Goal: Information Seeking & Learning: Learn about a topic

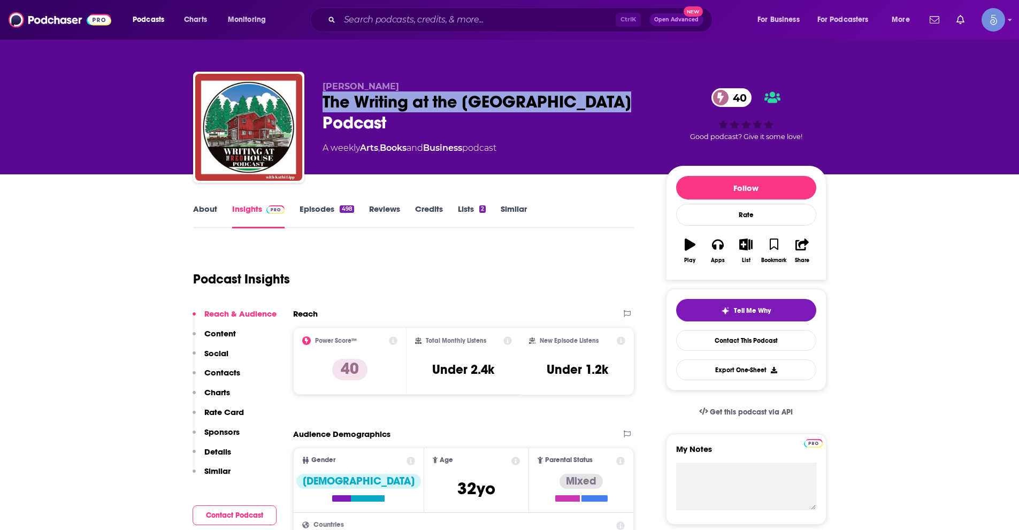
drag, startPoint x: 621, startPoint y: 101, endPoint x: 322, endPoint y: 108, distance: 299.2
click at [323, 108] on div "The Writing at the Red House Podcast 40" at bounding box center [486, 113] width 326 height 42
copy h2 "The Writing at the Red House Podcast"
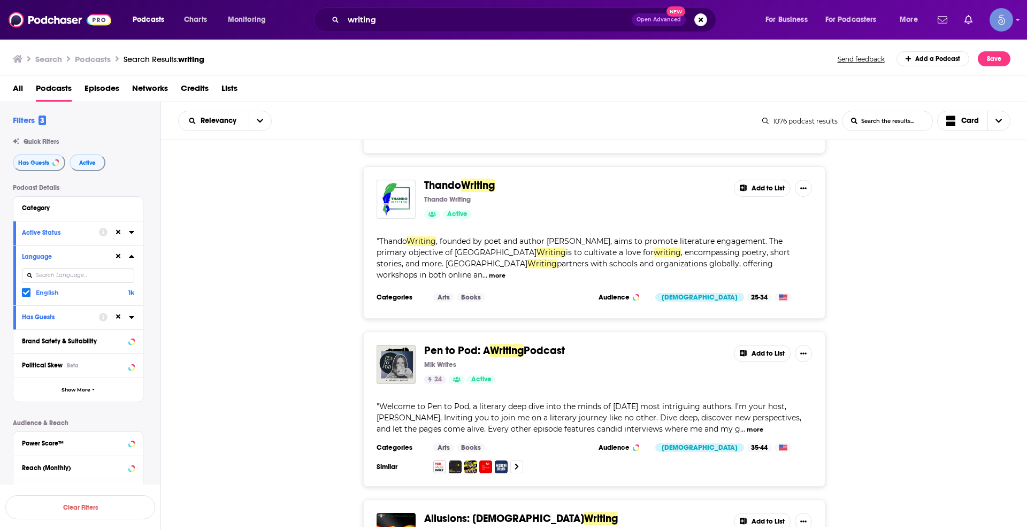
scroll to position [12735, 0]
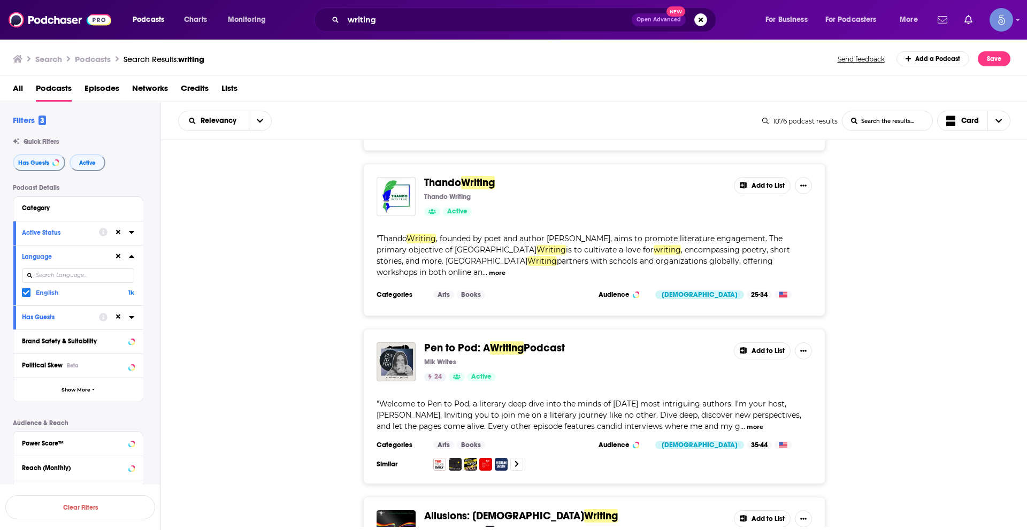
drag, startPoint x: 604, startPoint y: 485, endPoint x: 665, endPoint y: 477, distance: 61.0
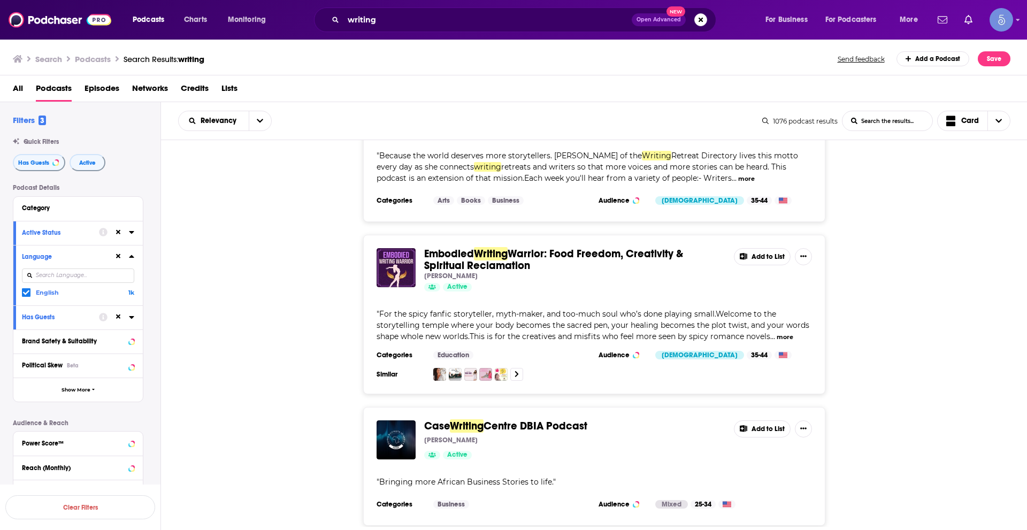
scroll to position [16802, 0]
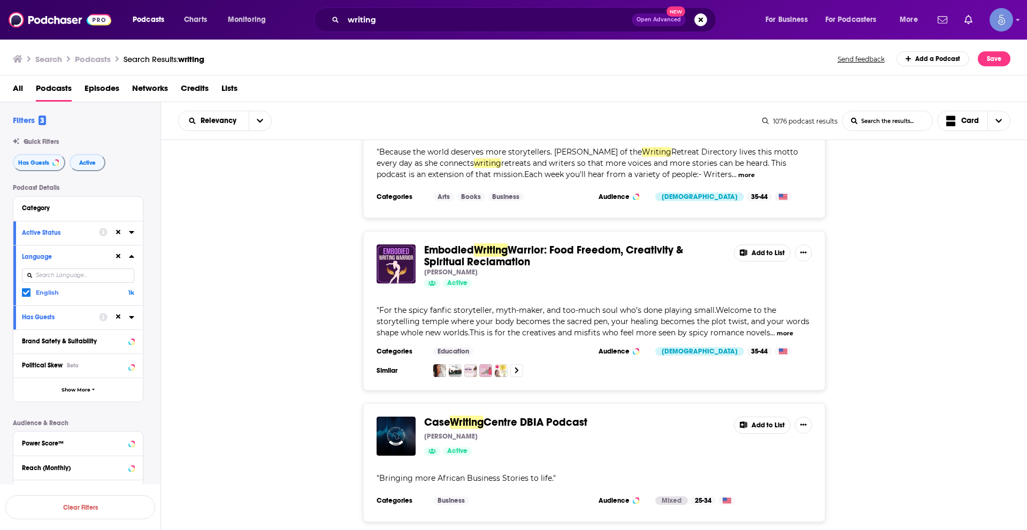
drag, startPoint x: 613, startPoint y: 494, endPoint x: 743, endPoint y: 416, distance: 151.2
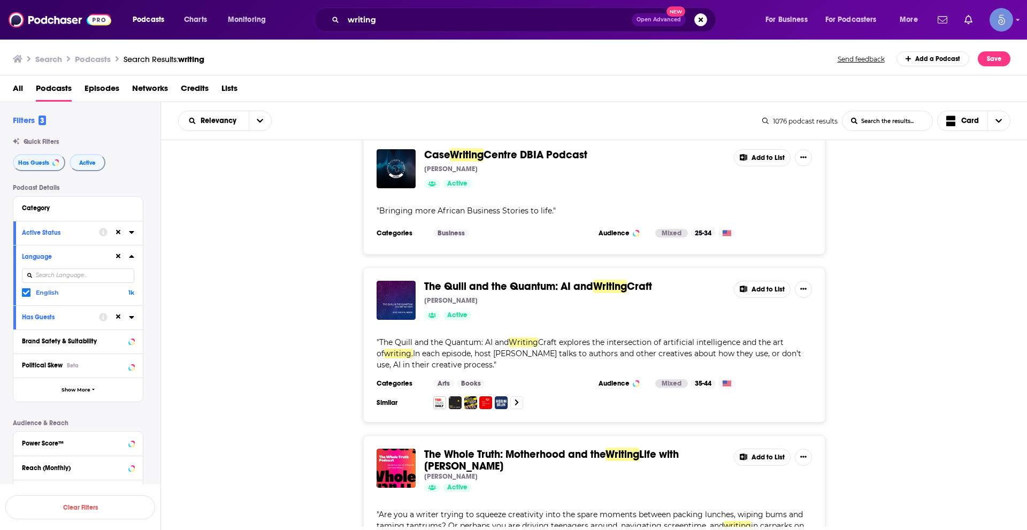
scroll to position [17123, 0]
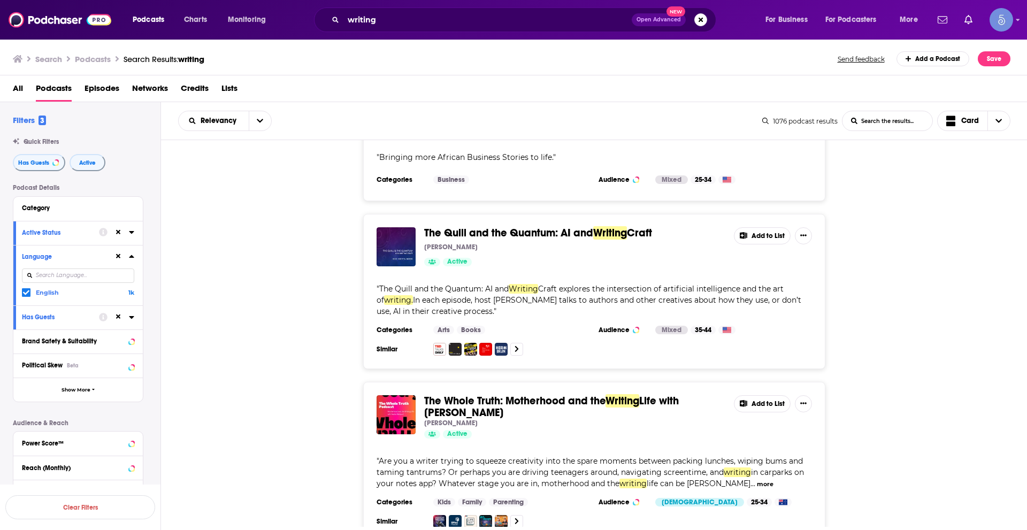
click at [904, 382] on div "The Whole Truth: Motherhood and the Writing Life with Nadia Mahjouri Nadia Mahj…" at bounding box center [594, 461] width 867 height 159
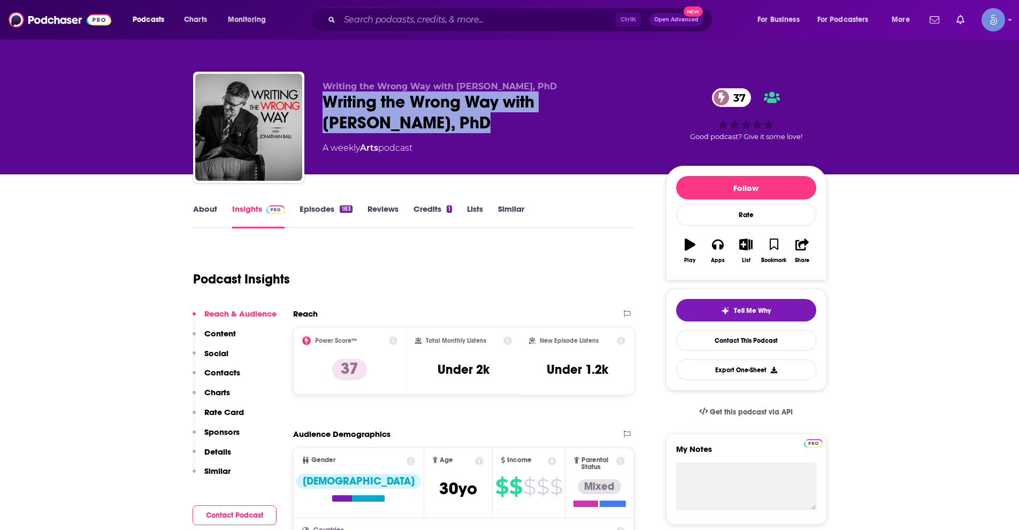
drag, startPoint x: 317, startPoint y: 99, endPoint x: 392, endPoint y: 119, distance: 77.5
click at [392, 119] on div "Writing the Wrong Way with Jonathan Ball, PhD Writing the Wrong Way with Jonath…" at bounding box center [510, 130] width 634 height 116
copy h2 "Writing the Wrong Way with [PERSON_NAME], PhD"
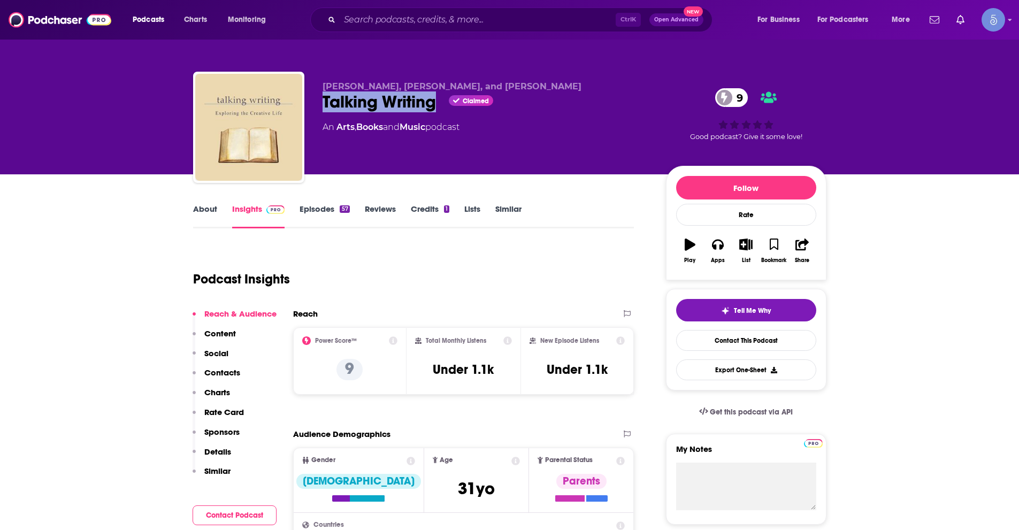
drag, startPoint x: 318, startPoint y: 100, endPoint x: 437, endPoint y: 109, distance: 119.1
click at [437, 109] on div "Martha Nichols, John Vogel, and Neva Talladen Talking Writing Claimed 9 An Arts…" at bounding box center [510, 130] width 634 height 116
copy h2 "Talking Writing"
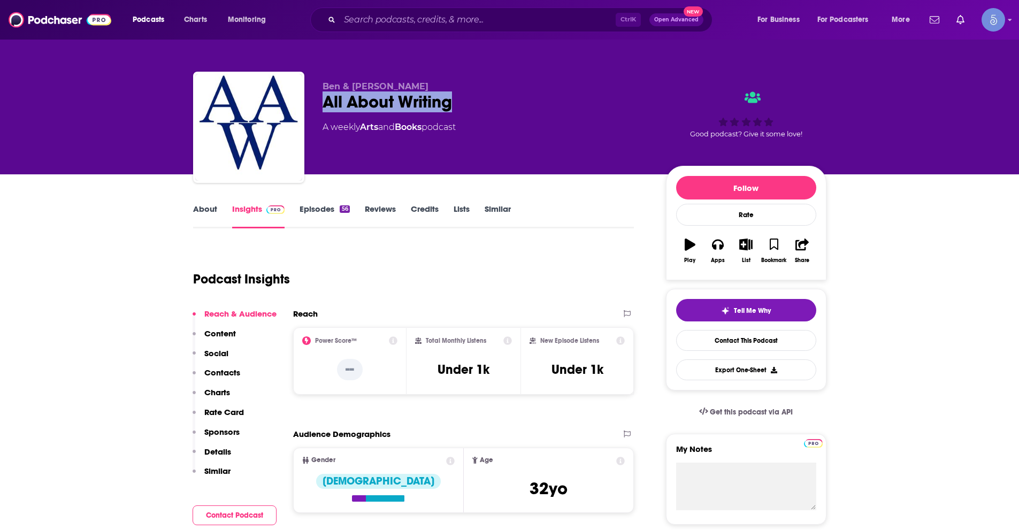
drag, startPoint x: 459, startPoint y: 102, endPoint x: 324, endPoint y: 109, distance: 135.6
click at [324, 109] on div "All About Writing" at bounding box center [486, 102] width 326 height 21
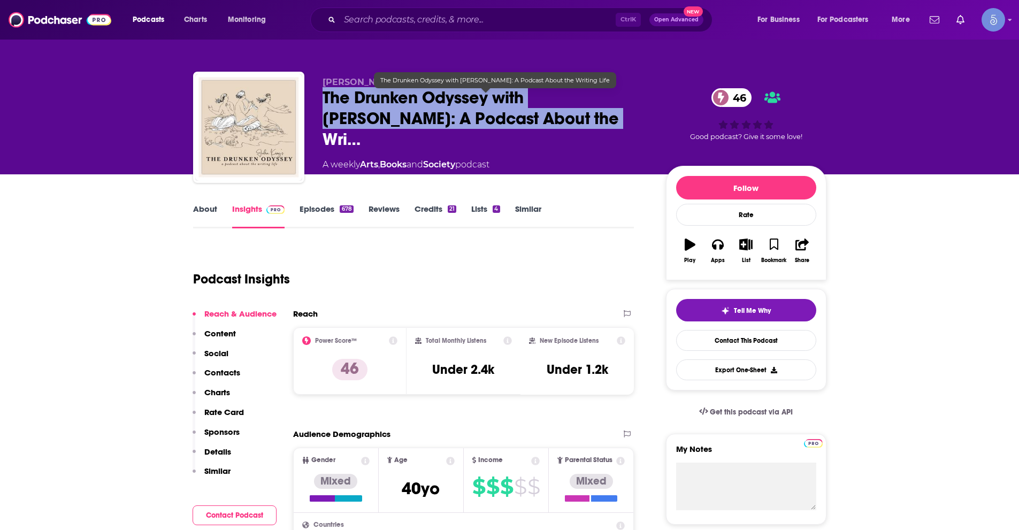
drag, startPoint x: 317, startPoint y: 103, endPoint x: 529, endPoint y: 132, distance: 213.3
click at [528, 132] on div "[PERSON_NAME] The Drunken Odyssey with [PERSON_NAME]: A Podcast About the Wri… …" at bounding box center [510, 130] width 634 height 116
copy h2 "The Drunken Odyssey with [PERSON_NAME]: A Podcast About the Wri…"
drag, startPoint x: 317, startPoint y: 150, endPoint x: 505, endPoint y: 156, distance: 188.4
click at [505, 156] on div "John King The Drunken Odyssey with John King: A Podcast About the Wri… 46 A wee…" at bounding box center [510, 130] width 634 height 116
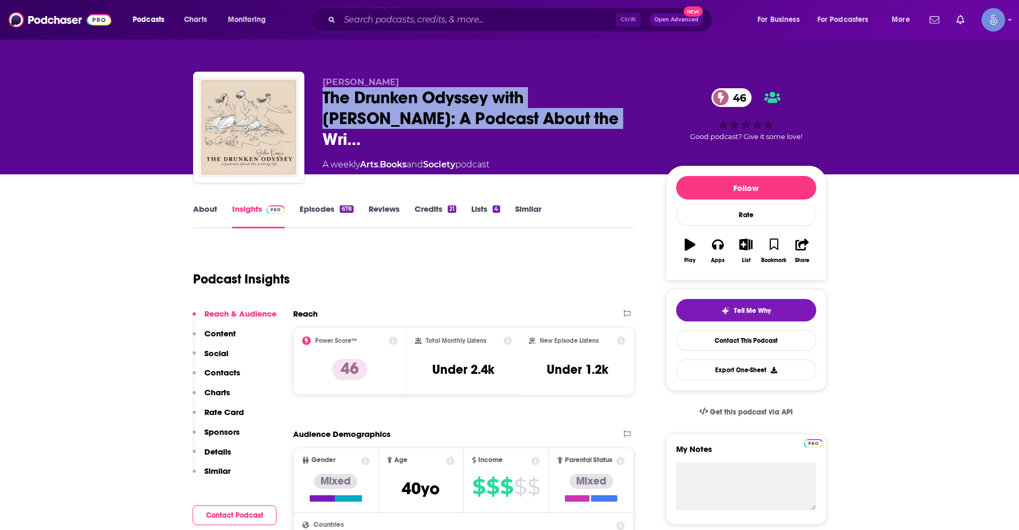
copy div "A weekly Arts , Books and Society podcast"
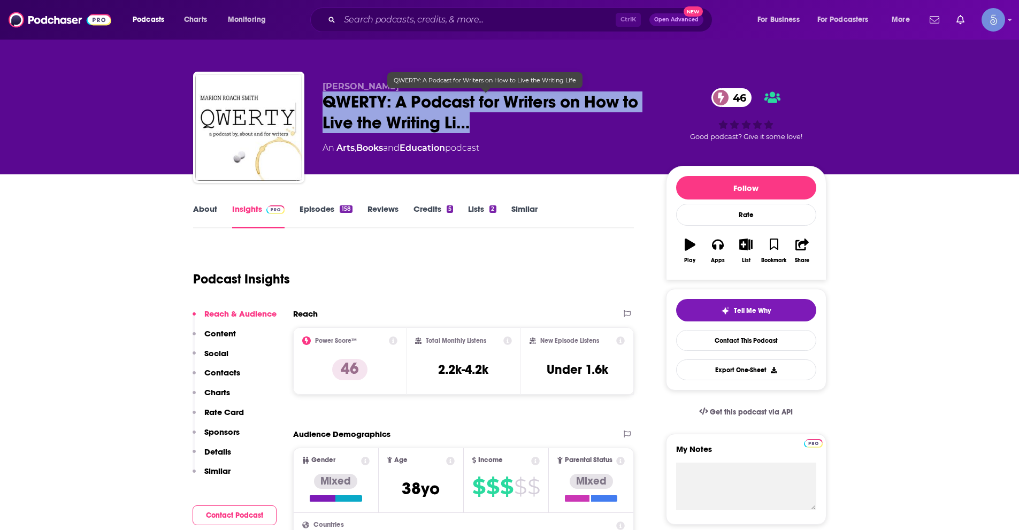
drag, startPoint x: 315, startPoint y: 104, endPoint x: 481, endPoint y: 131, distance: 167.5
click at [481, 131] on div "Marion Roach Smith QWERTY: A Podcast for Writers on How to Live the Writing Li……" at bounding box center [510, 130] width 634 height 116
copy h2 "QWERTY: A Podcast for Writers on How to Live the Writing Li…"
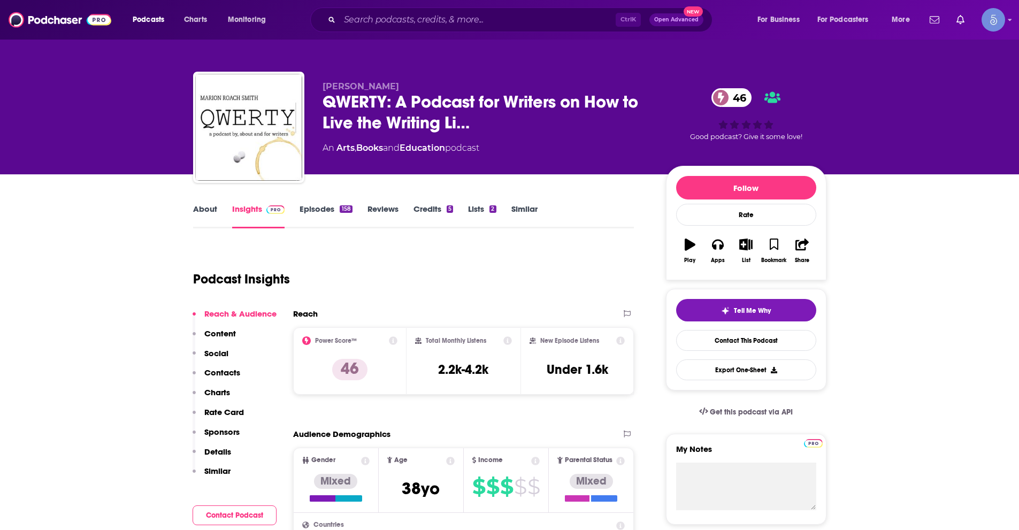
click at [476, 258] on div "Podcast Insights" at bounding box center [409, 273] width 433 height 55
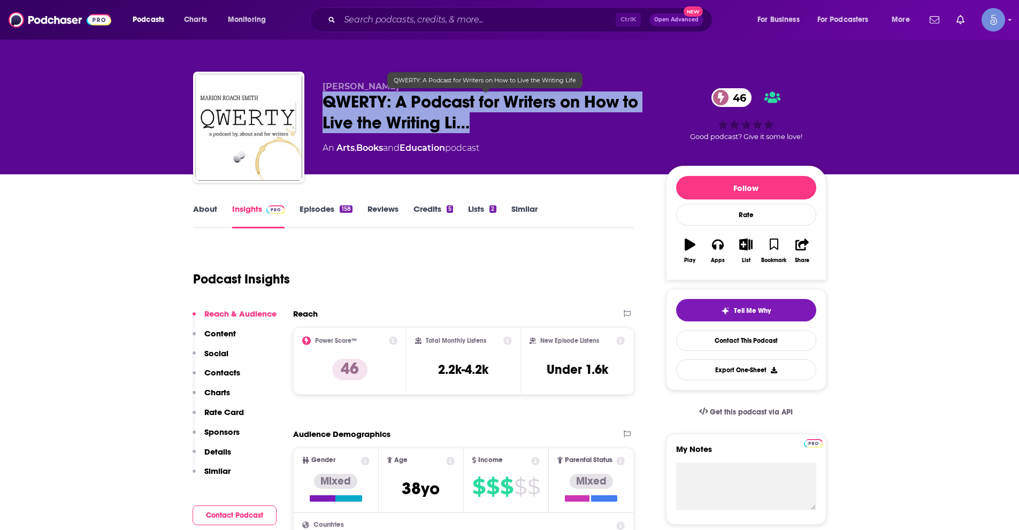
drag, startPoint x: 323, startPoint y: 101, endPoint x: 517, endPoint y: 122, distance: 194.9
click at [511, 118] on span "QWERTY: A Podcast for Writers on How to Live the Writing Li…" at bounding box center [486, 113] width 326 height 42
copy h2 "QWERTY: A Podcast for Writers on How to Live the Writing Li…"
drag, startPoint x: 318, startPoint y: 149, endPoint x: 496, endPoint y: 160, distance: 177.4
click at [496, 160] on div "Marion Roach Smith QWERTY: A Podcast for Writers on How to Live the Writing Li……" at bounding box center [510, 130] width 634 height 116
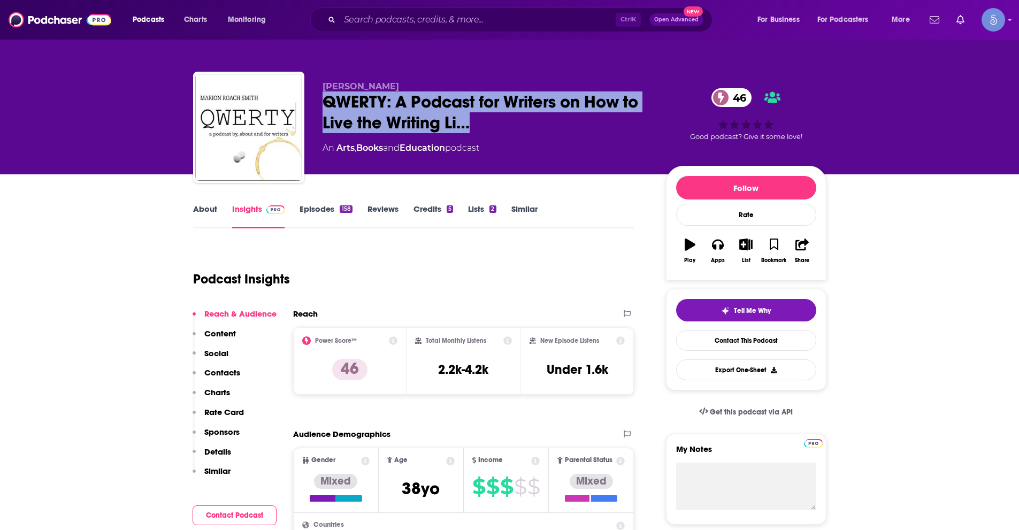
copy div "An Arts , Books and Education podcast"
drag, startPoint x: 321, startPoint y: 101, endPoint x: 489, endPoint y: 130, distance: 171.1
click at [489, 130] on div "Marion Roach Smith QWERTY: A Podcast for Writers on How to Live the Writing Li……" at bounding box center [510, 130] width 634 height 116
copy h2 "QWERTY: A Podcast for Writers on How to Live the Writing Li…"
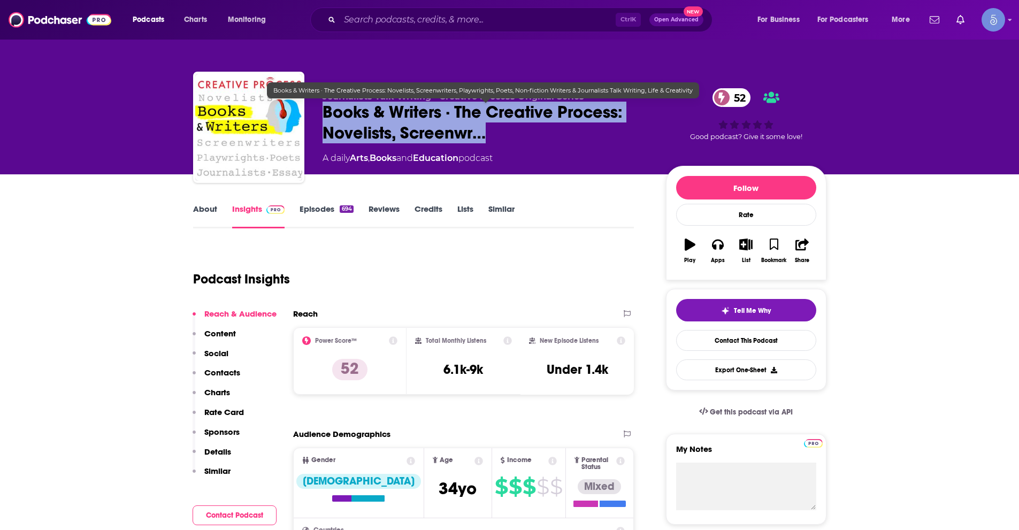
drag, startPoint x: 323, startPoint y: 111, endPoint x: 519, endPoint y: 140, distance: 198.5
click at [519, 140] on span "Books & Writers · The Creative Process: Novelists, Screenwr…" at bounding box center [486, 123] width 326 height 42
copy h2 "Books & Writers · The Creative Process: Novelists, Screenwr…"
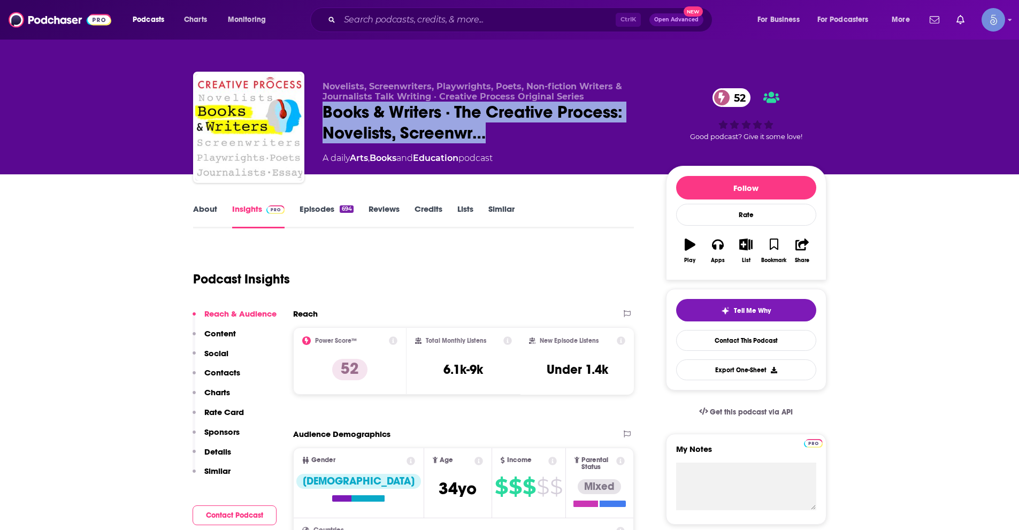
copy h2 "Books & Writers · The Creative Process: Novelists, Screenwr…"
drag, startPoint x: 318, startPoint y: 160, endPoint x: 506, endPoint y: 165, distance: 188.4
click at [506, 165] on div "Novelists, Screenwriters, Playwrights, Poets, Non-fiction Writers & Journalists…" at bounding box center [510, 130] width 634 height 116
copy div "A daily Arts , Books and Education podcast"
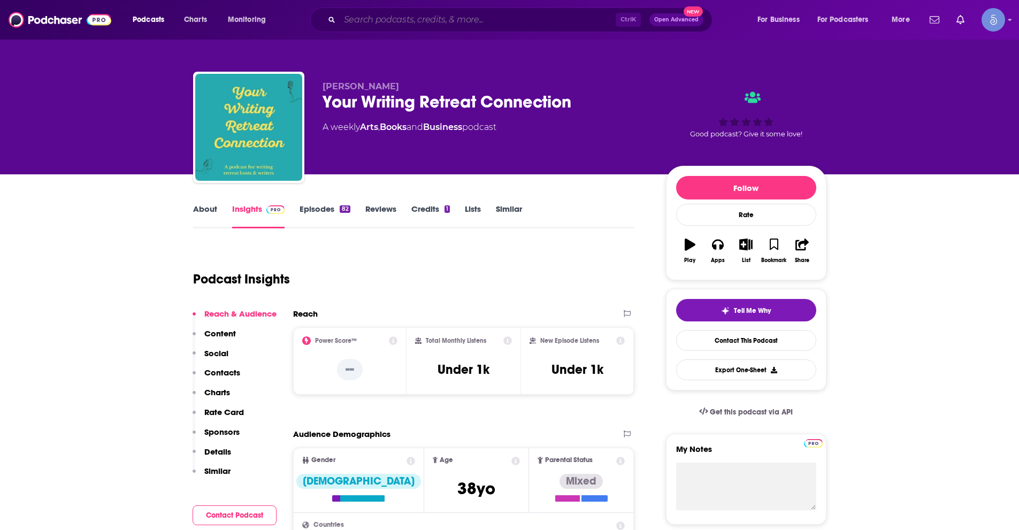
click at [399, 16] on input "Search podcasts, credits, & more..." at bounding box center [478, 19] width 276 height 17
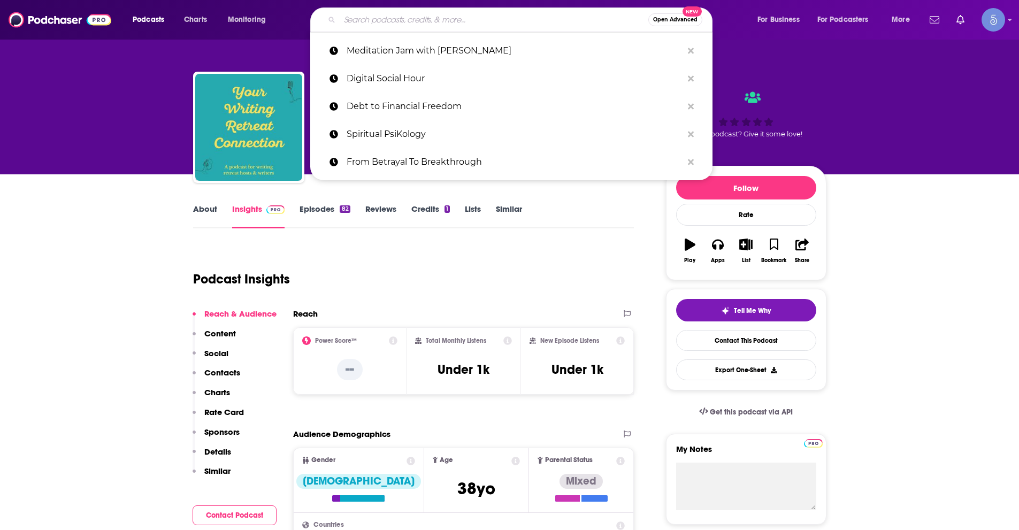
paste input "Books with [PERSON_NAME]"
type input "Books with [PERSON_NAME]"
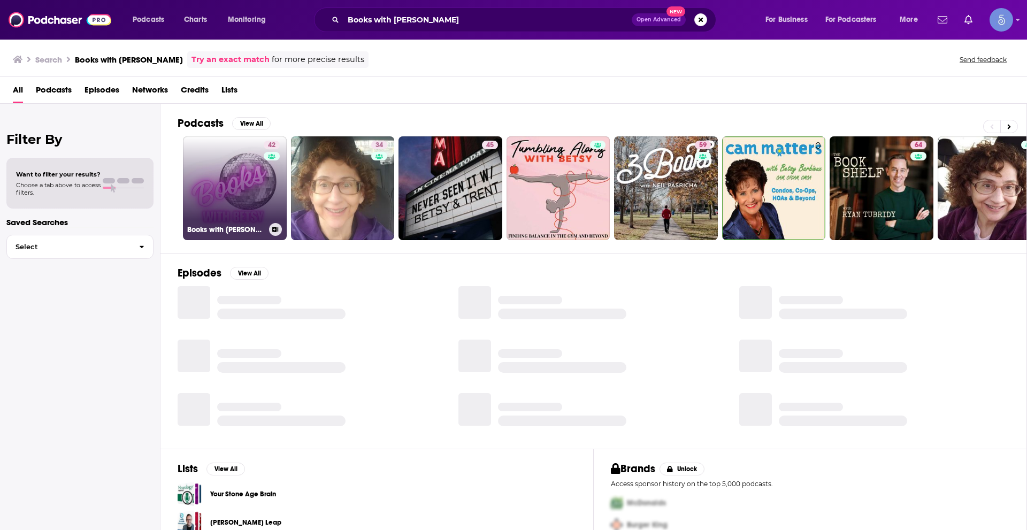
click at [229, 206] on link "42 Books with [PERSON_NAME]" at bounding box center [235, 188] width 104 height 104
